Goal: Information Seeking & Learning: Learn about a topic

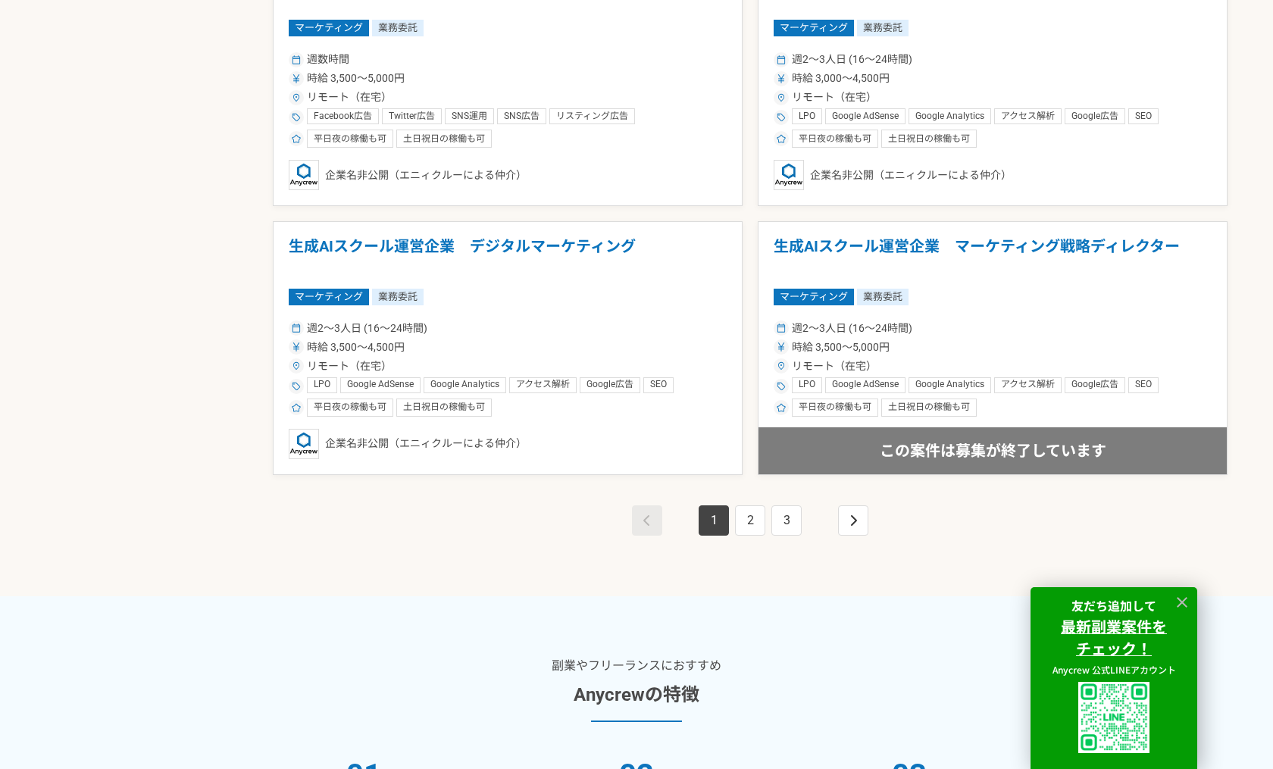
scroll to position [2651, 0]
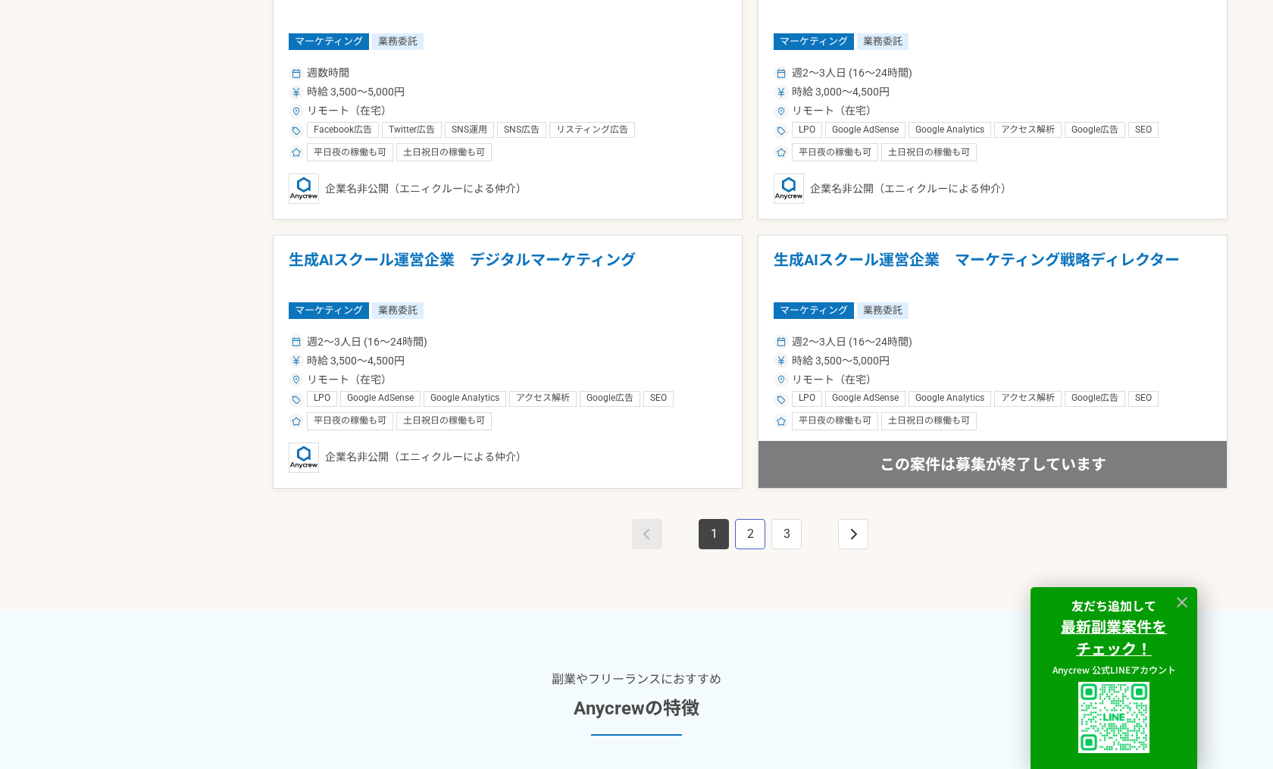
click at [755, 536] on link "2" at bounding box center [750, 534] width 30 height 30
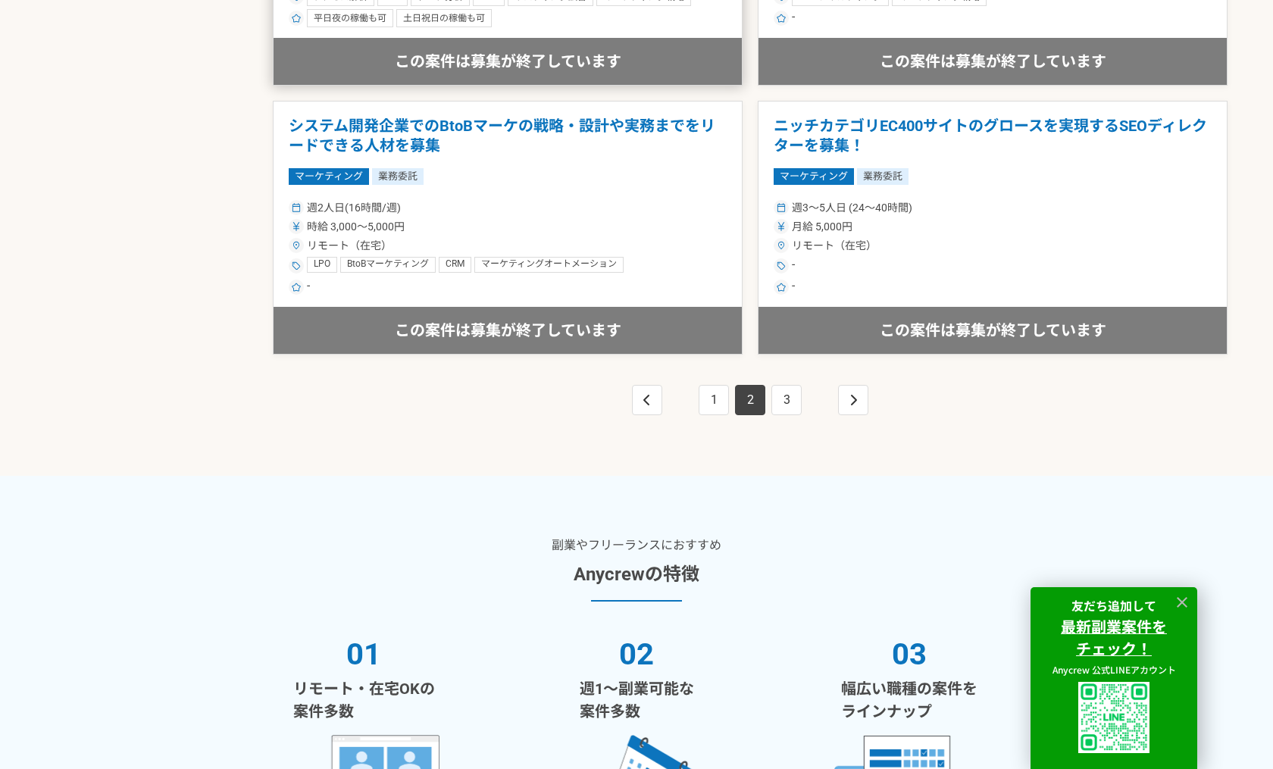
scroll to position [2794, 0]
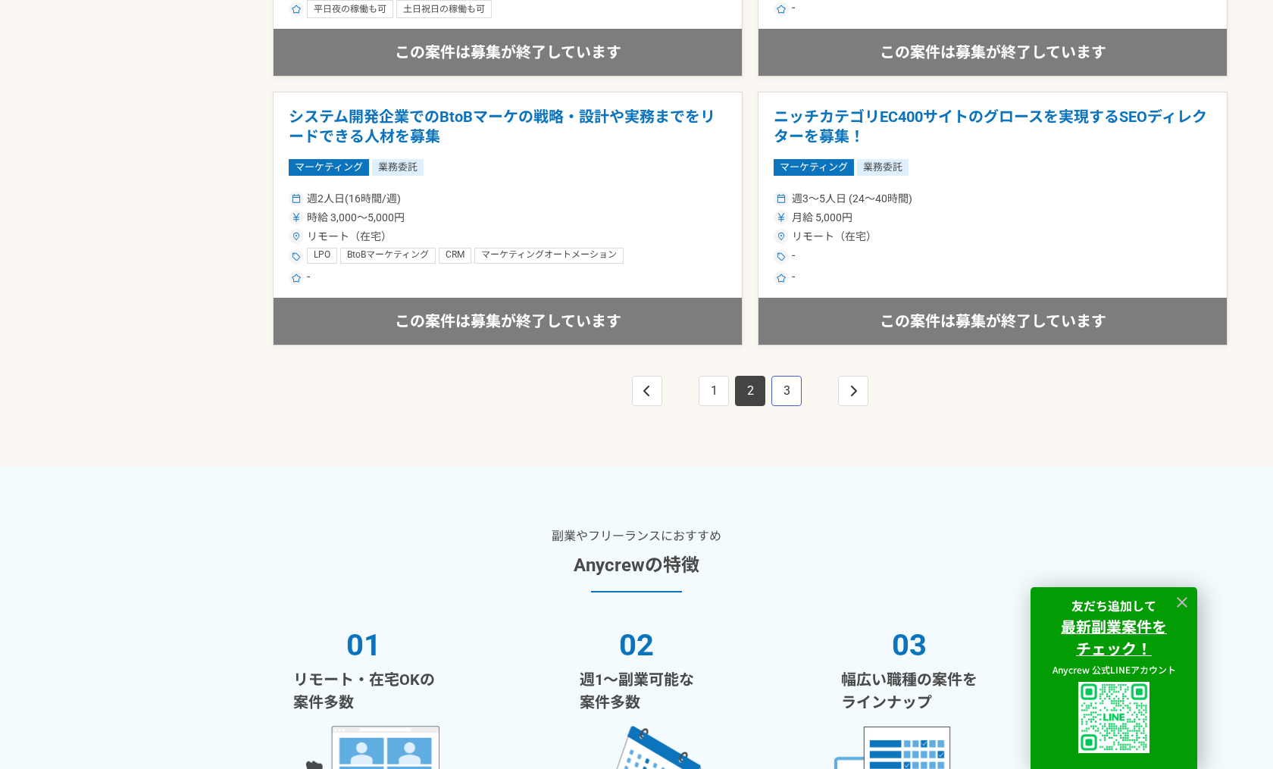
click at [795, 396] on link "3" at bounding box center [786, 391] width 30 height 30
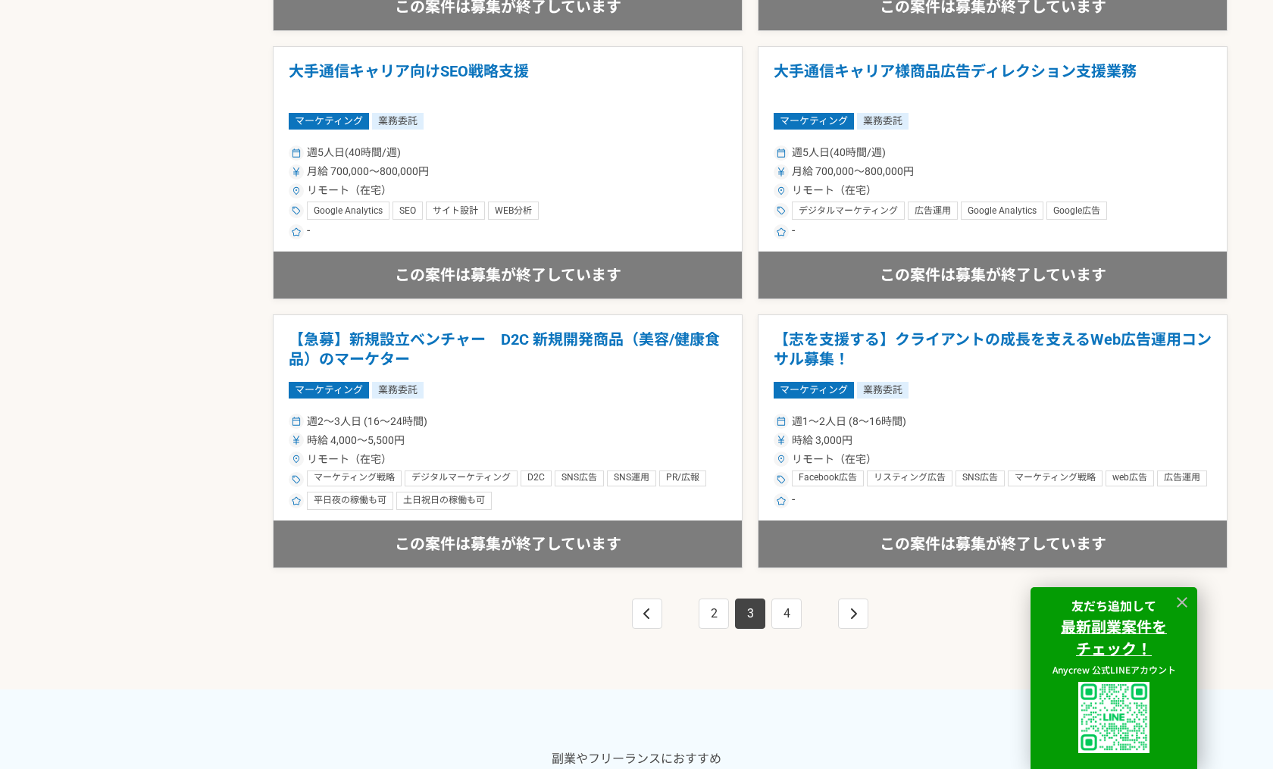
scroll to position [2582, 0]
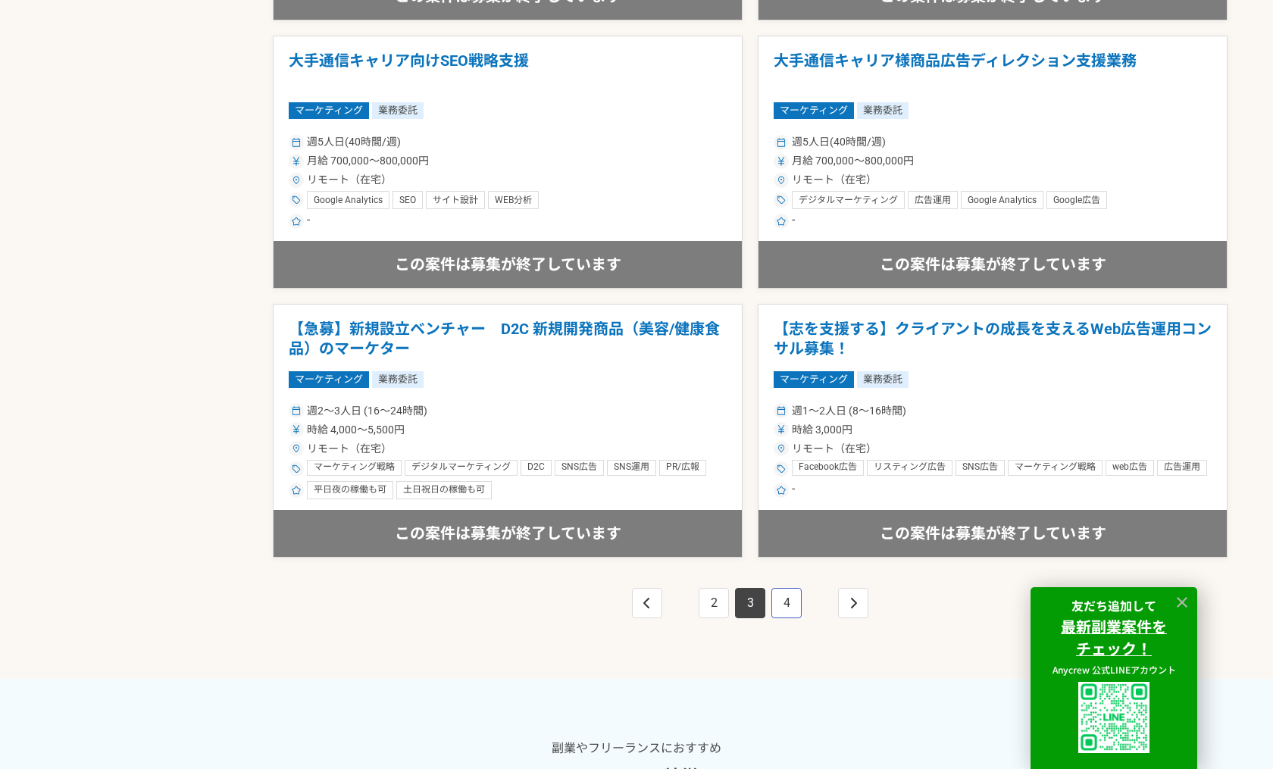
click at [793, 601] on link "4" at bounding box center [786, 603] width 30 height 30
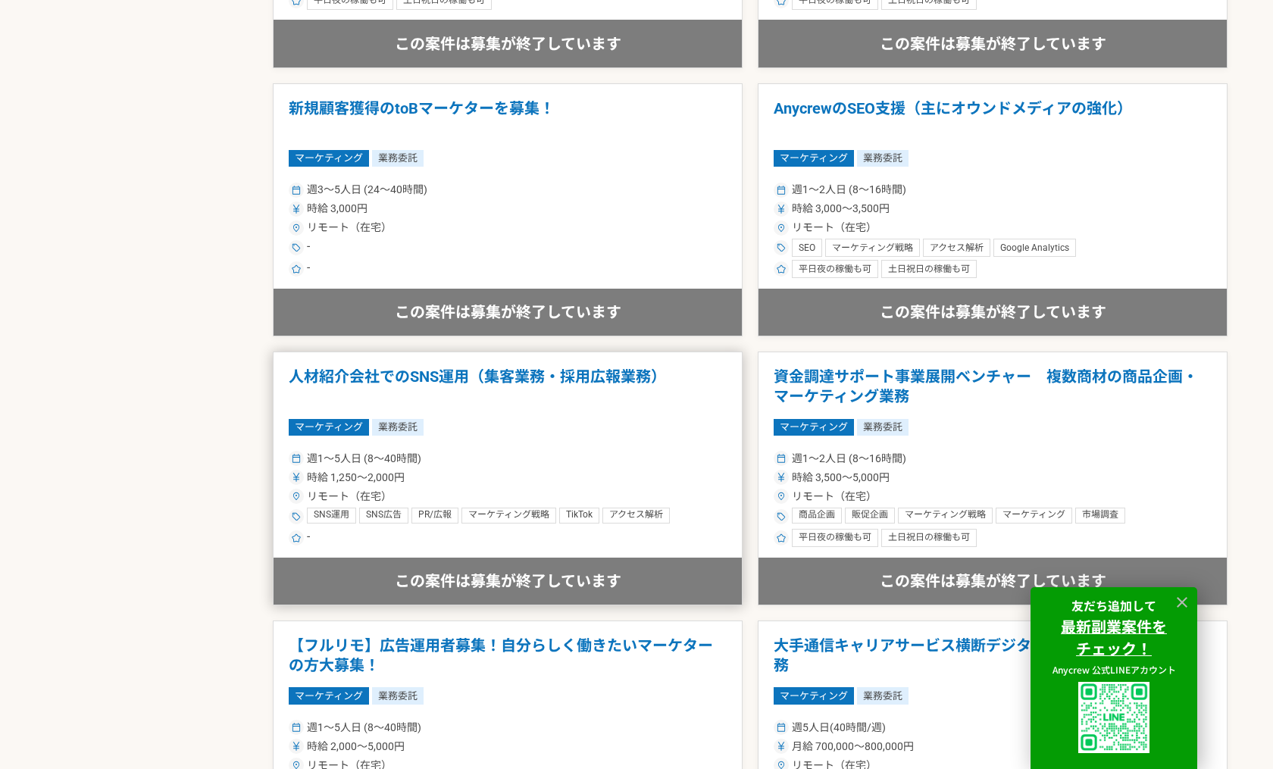
scroll to position [1188, 0]
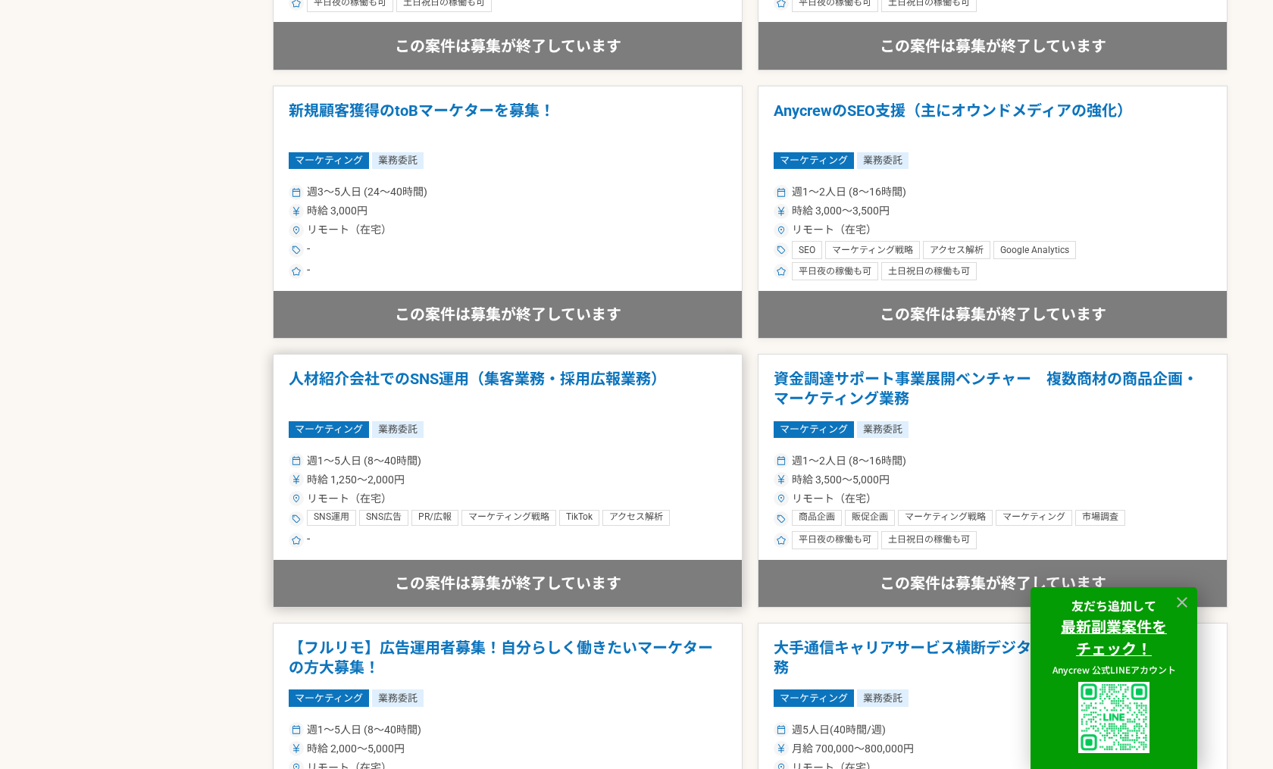
click at [530, 386] on h1 "人材紹介会社でのSNS運用（集客業務・採用広報業務）" at bounding box center [508, 389] width 438 height 39
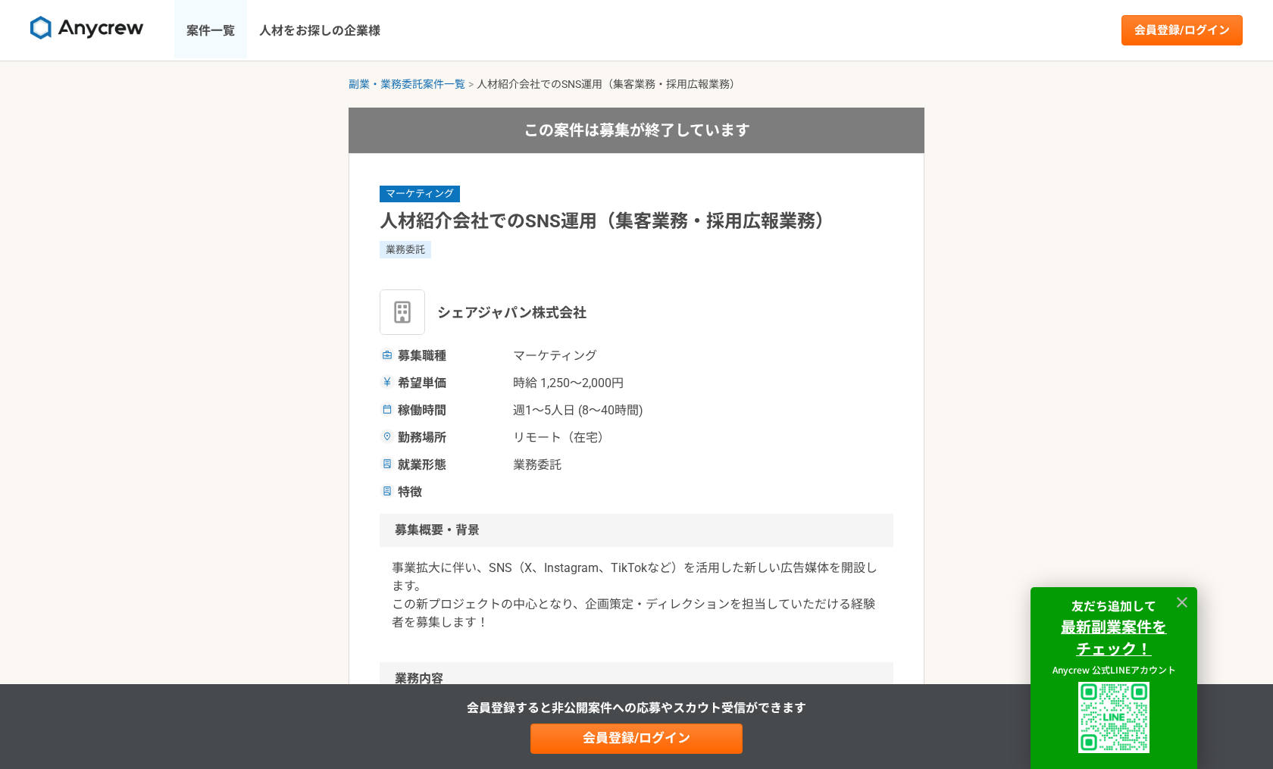
click at [236, 38] on link "案件一覧" at bounding box center [210, 30] width 73 height 61
